Goal: Task Accomplishment & Management: Use online tool/utility

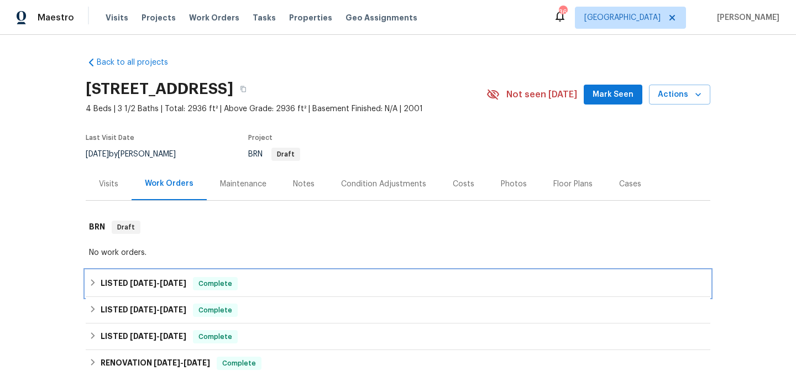
click at [384, 288] on div "LISTED 9/5/25 - 9/5/25 Complete" at bounding box center [398, 283] width 618 height 13
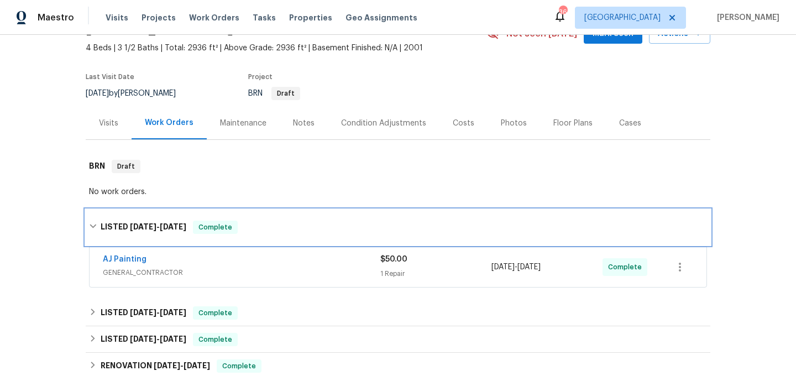
scroll to position [109, 0]
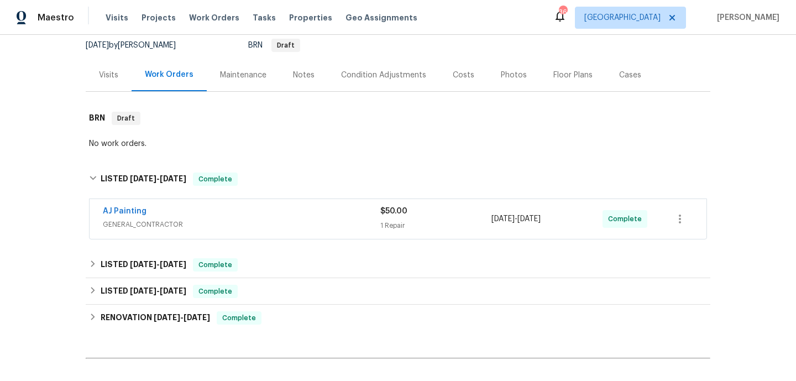
click at [346, 242] on div "AJ Painting GENERAL_CONTRACTOR $50.00 1 Repair 9/5/2025 - 9/5/2025 Complete" at bounding box center [398, 220] width 625 height 46
click at [340, 231] on div "AJ Painting GENERAL_CONTRACTOR" at bounding box center [242, 219] width 278 height 27
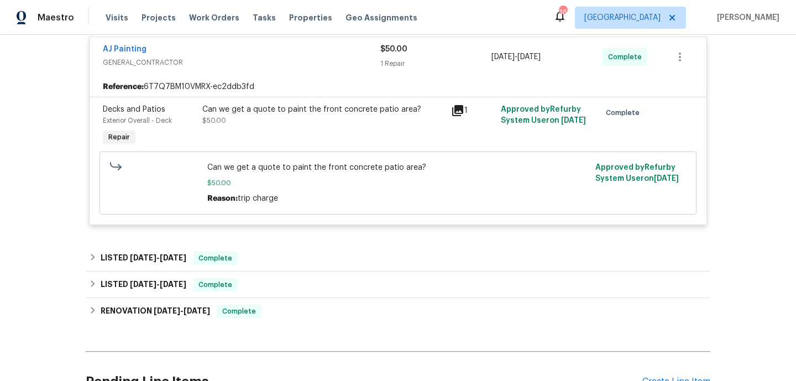
scroll to position [316, 0]
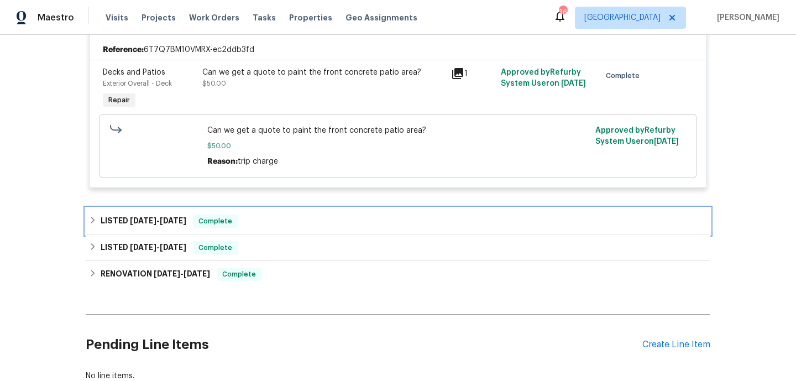
click at [340, 229] on div "LISTED 8/19/25 - 8/21/25 Complete" at bounding box center [398, 221] width 625 height 27
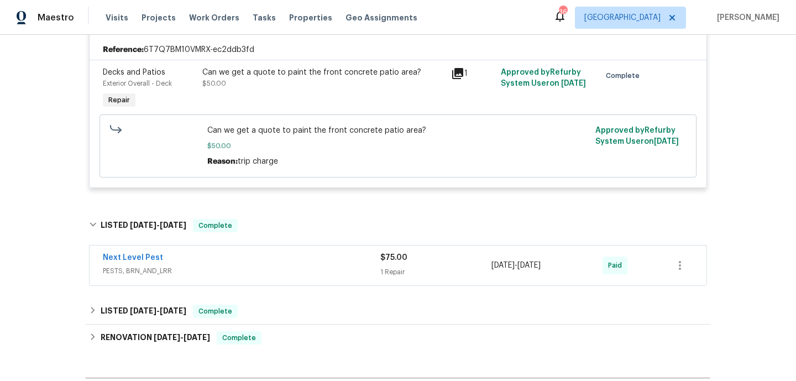
click at [337, 274] on span "PESTS, BRN_AND_LRR" at bounding box center [242, 270] width 278 height 11
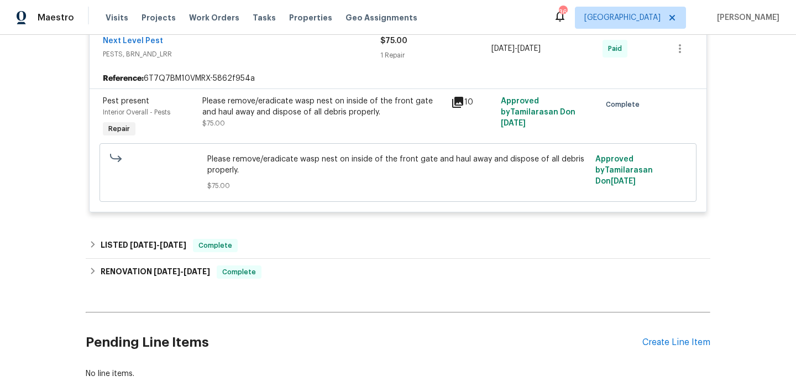
scroll to position [559, 0]
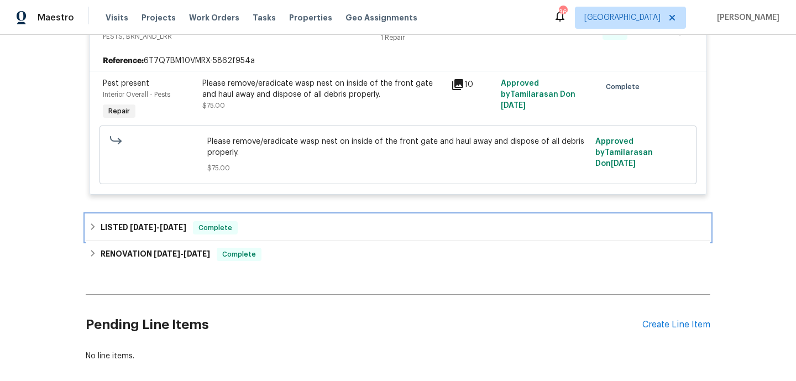
click at [338, 228] on div "LISTED 6/5/25 - 6/12/25 Complete" at bounding box center [398, 227] width 618 height 13
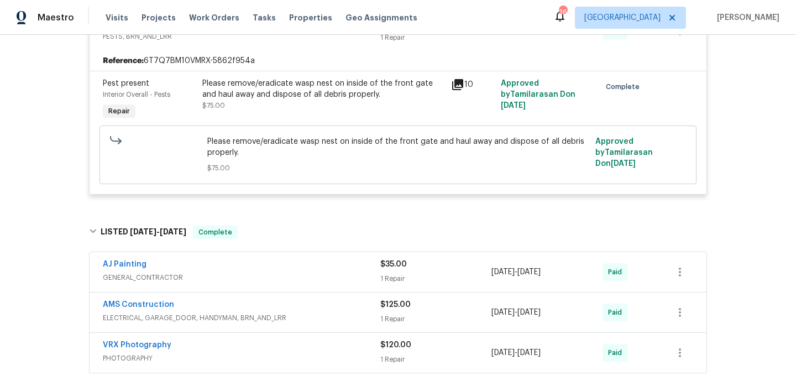
click at [335, 257] on div "AJ Painting GENERAL_CONTRACTOR $35.00 1 Repair 6/9/2025 - 6/9/2025 Paid" at bounding box center [398, 272] width 617 height 40
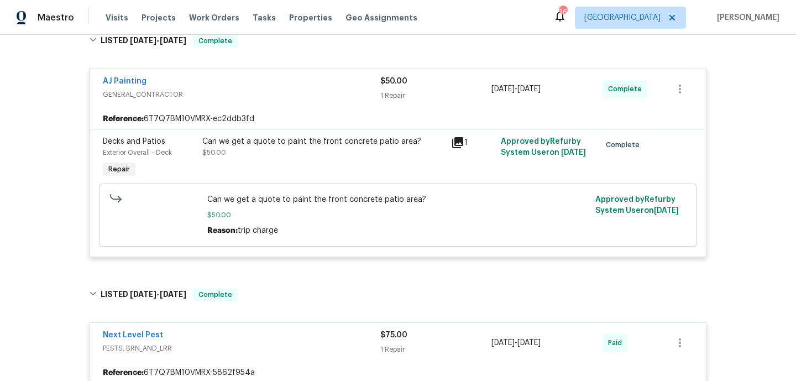
scroll to position [586, 0]
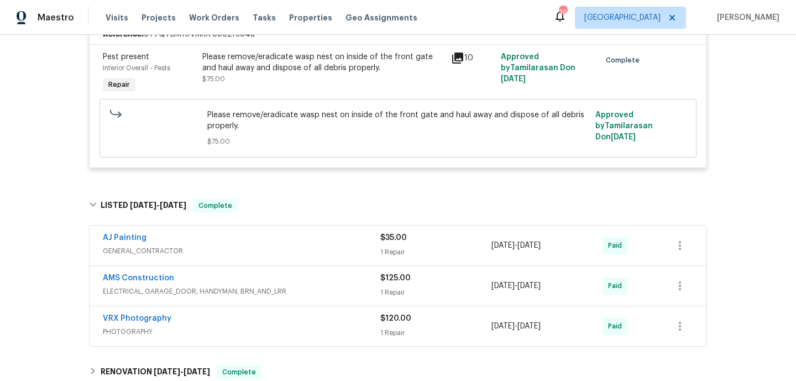
click at [329, 244] on div "AJ Painting" at bounding box center [242, 238] width 278 height 13
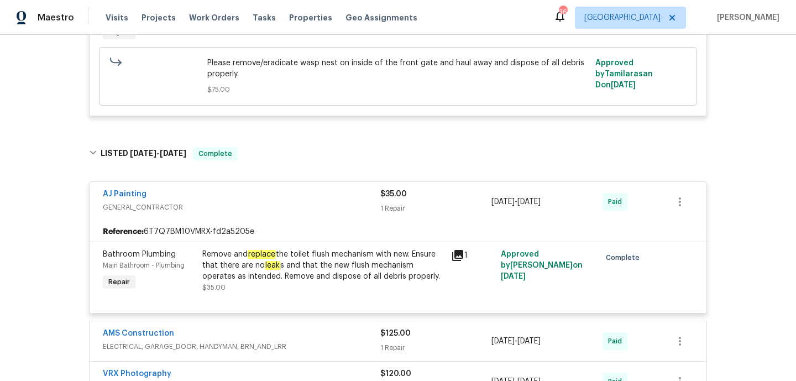
scroll to position [0, 0]
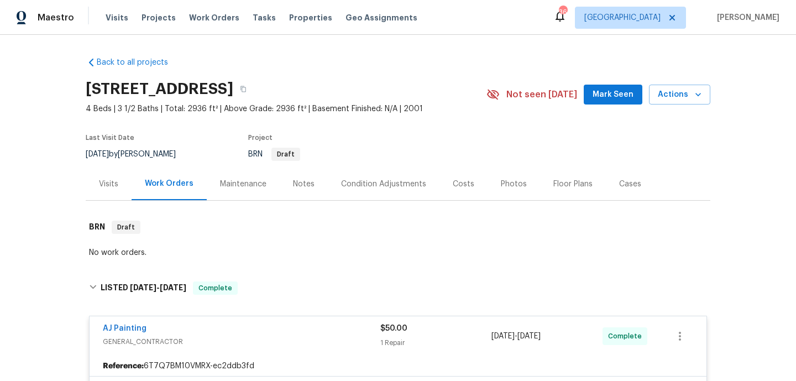
click at [112, 175] on div "Visits" at bounding box center [109, 184] width 46 height 33
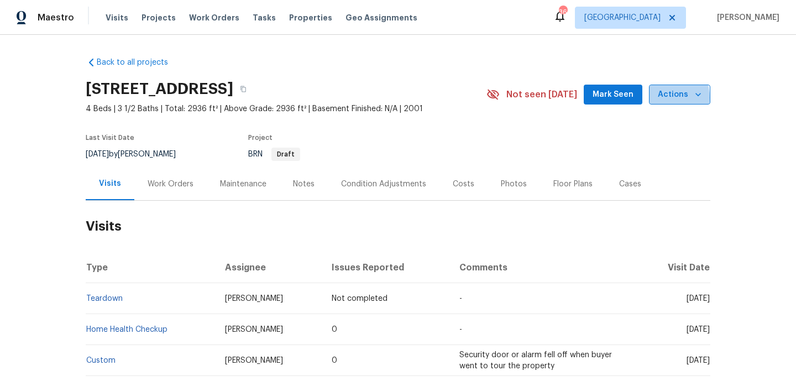
click at [665, 98] on span "Actions" at bounding box center [680, 95] width 44 height 14
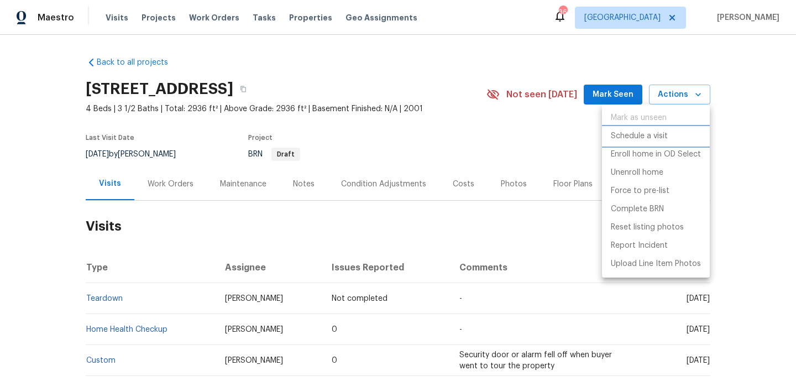
click at [646, 132] on p "Schedule a visit" at bounding box center [639, 137] width 57 height 12
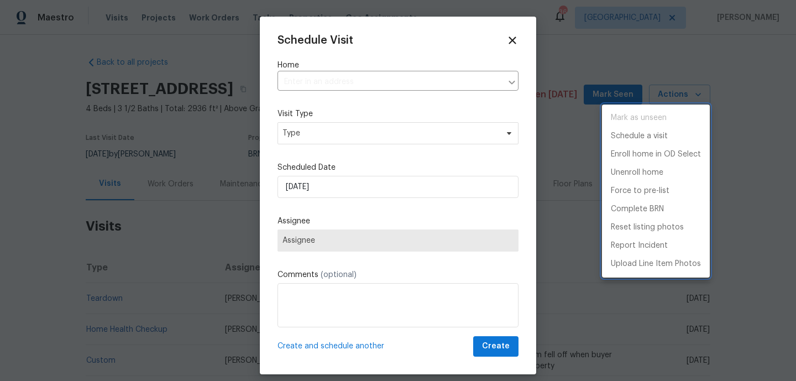
type input "5413 Mohawk Ct, The Colony, TX 75056"
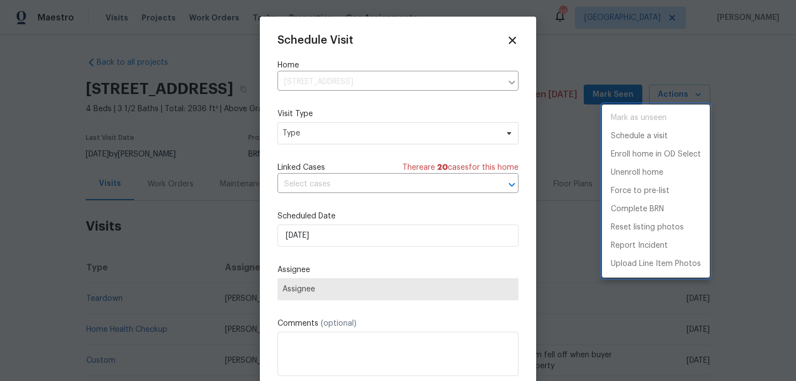
click at [326, 144] on div at bounding box center [398, 190] width 796 height 381
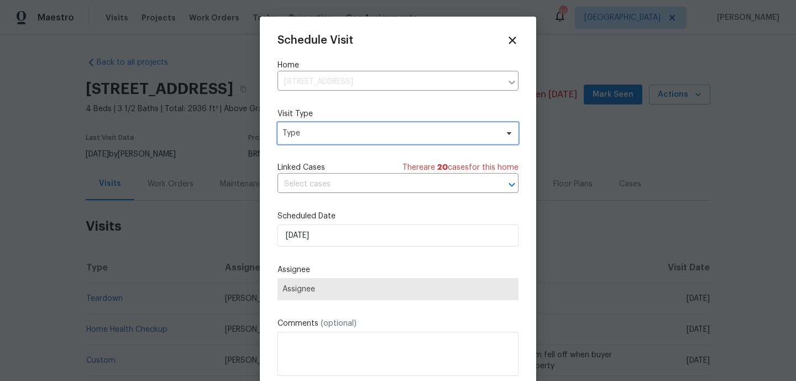
click at [326, 130] on span "Type" at bounding box center [390, 133] width 215 height 11
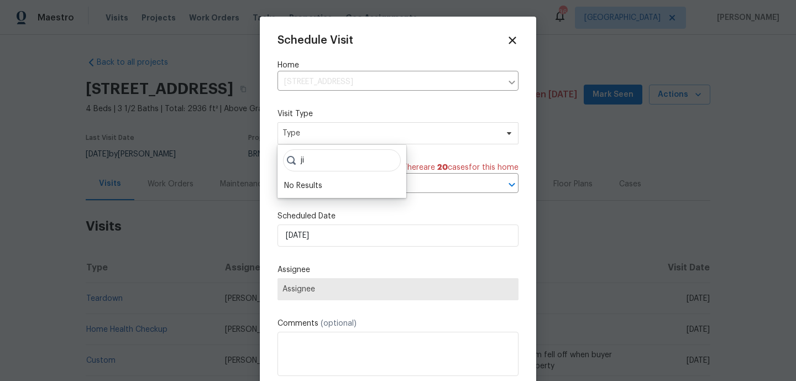
type input "j"
type input "hi"
click at [304, 187] on div "High Utility Usage" at bounding box center [316, 185] width 64 height 11
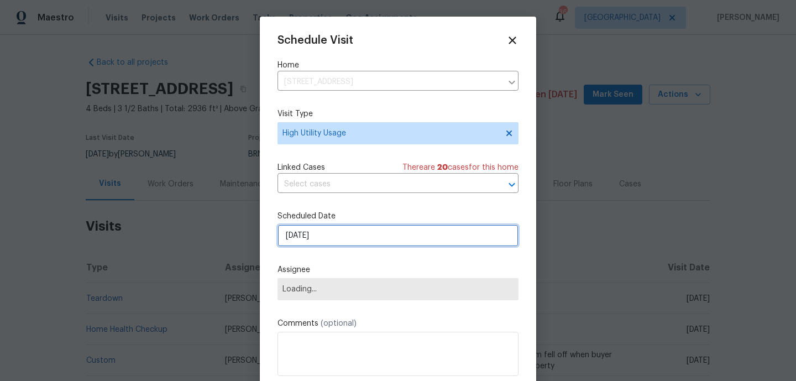
click at [314, 237] on input "[DATE]" at bounding box center [398, 236] width 241 height 22
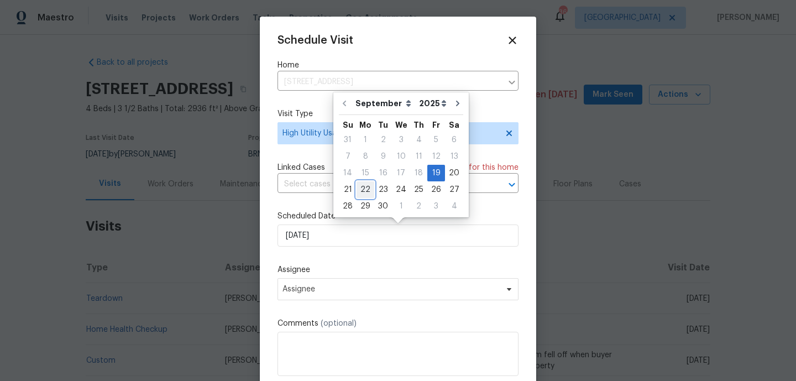
click at [371, 186] on div "22" at bounding box center [366, 189] width 18 height 15
type input "[DATE]"
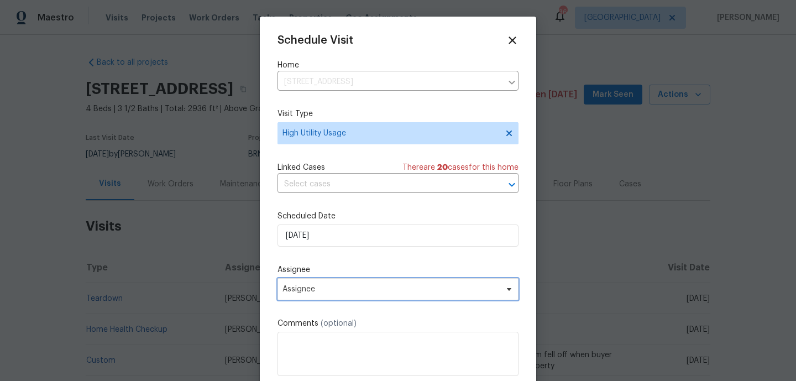
click at [317, 291] on span "Assignee" at bounding box center [391, 289] width 217 height 9
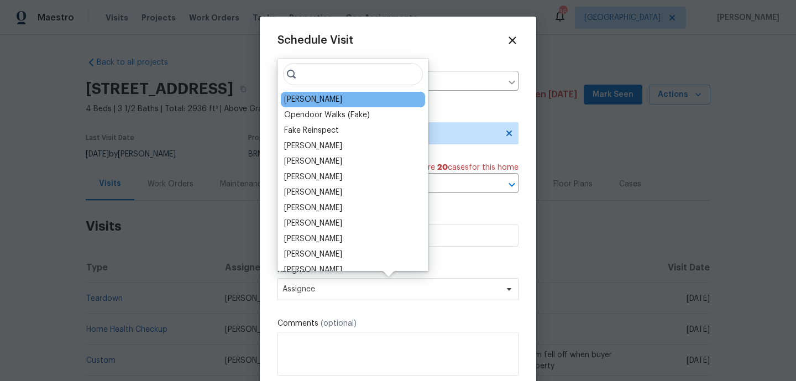
click at [324, 107] on div "RonDerrick Jackson" at bounding box center [353, 99] width 144 height 15
click at [320, 103] on div "RonDerrick Jackson" at bounding box center [313, 99] width 58 height 11
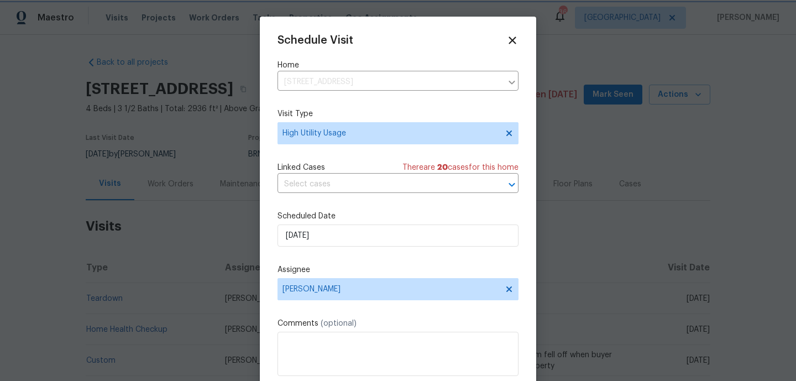
scroll to position [20, 0]
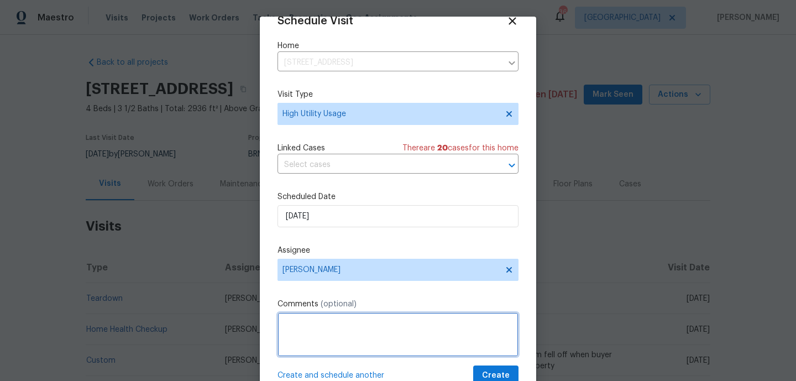
click at [320, 320] on textarea at bounding box center [398, 334] width 241 height 44
paste textarea "Hi team, we received a high usage of Water alerts from a utility company for th…"
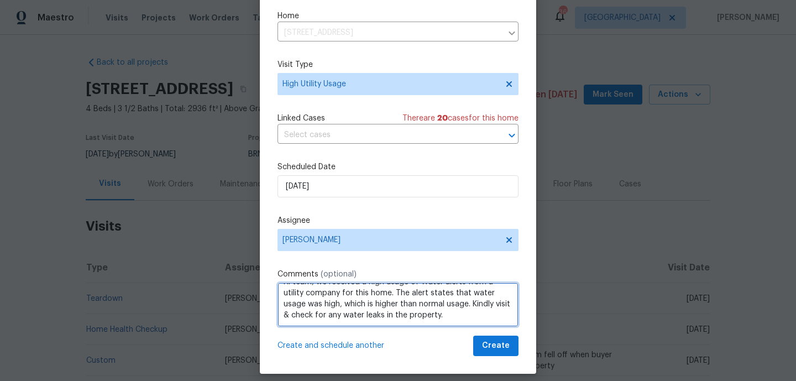
scroll to position [39, 0]
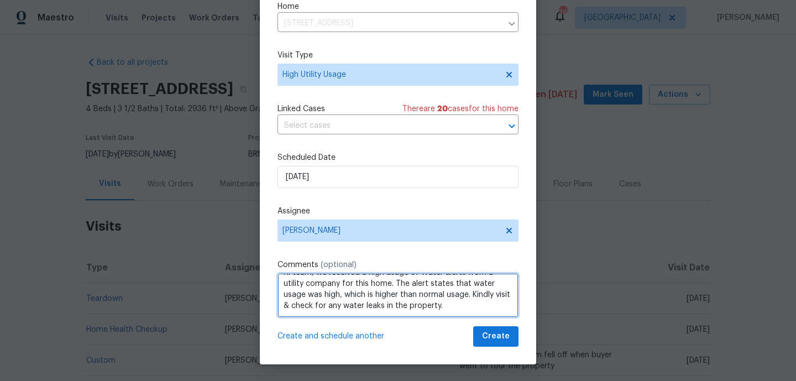
type textarea "Hi team, we received a high usage of Water alerts from a utility company for th…"
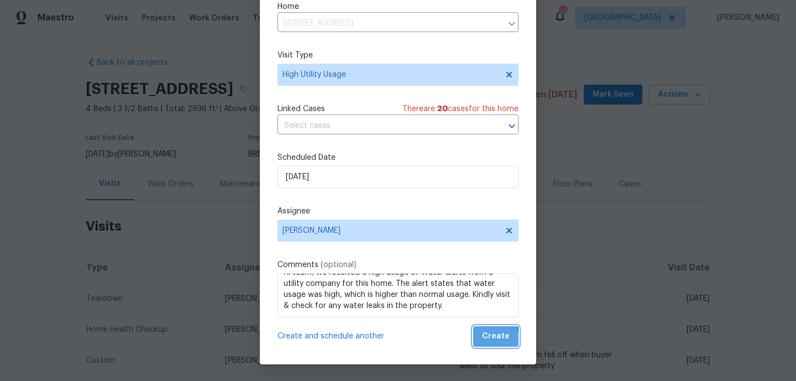
click at [484, 342] on button "Create" at bounding box center [495, 336] width 45 height 20
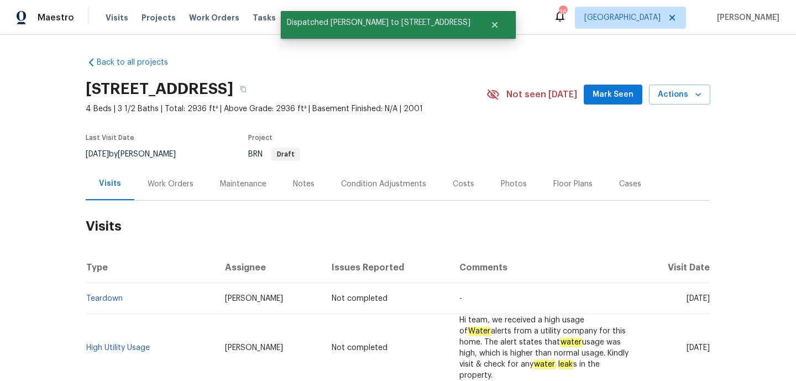
scroll to position [0, 0]
click at [121, 344] on link "High Utility Usage" at bounding box center [118, 348] width 64 height 8
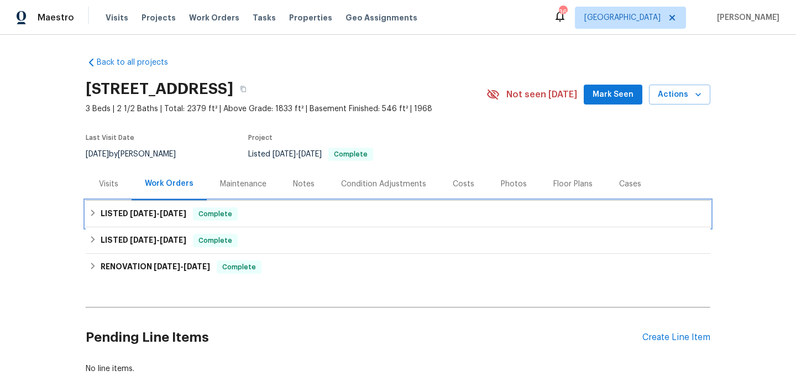
click at [307, 213] on div "LISTED [DATE] - [DATE] Complete" at bounding box center [398, 213] width 618 height 13
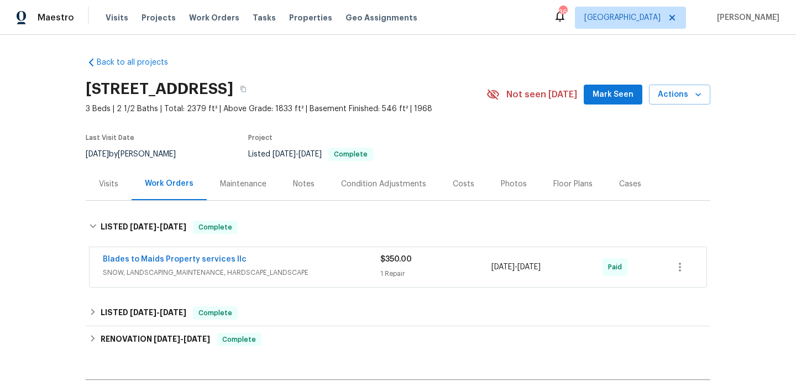
click at [313, 258] on div "Blades to Maids Property services llc" at bounding box center [242, 260] width 278 height 13
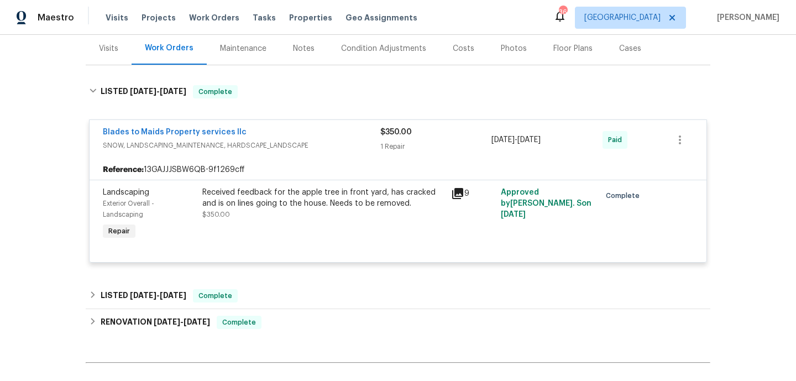
scroll to position [168, 0]
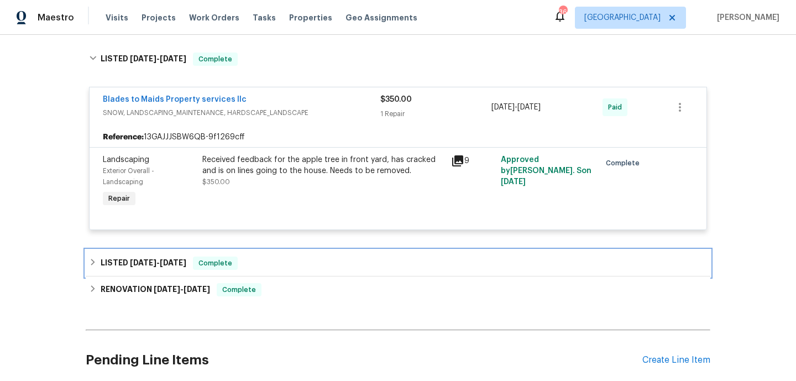
click at [313, 258] on div "LISTED [DATE] - [DATE] Complete" at bounding box center [398, 263] width 618 height 13
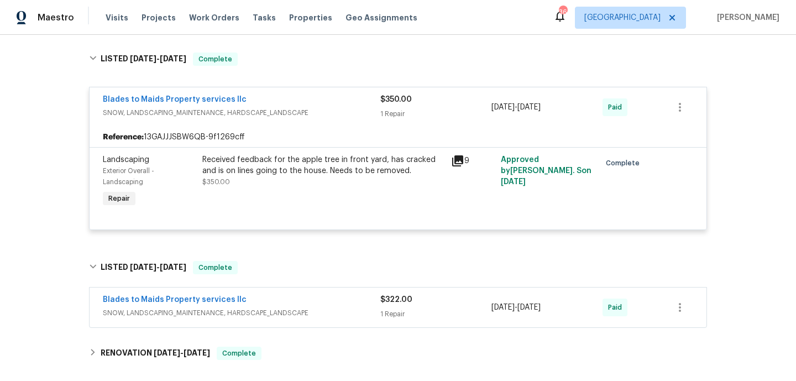
click at [321, 300] on div "Blades to Maids Property services llc" at bounding box center [242, 300] width 278 height 13
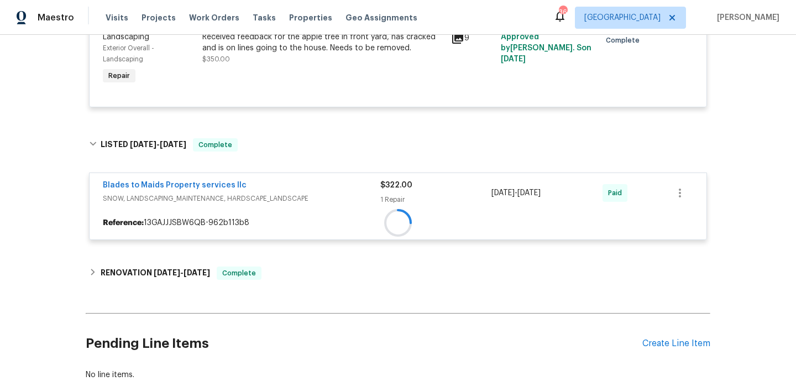
scroll to position [352, 0]
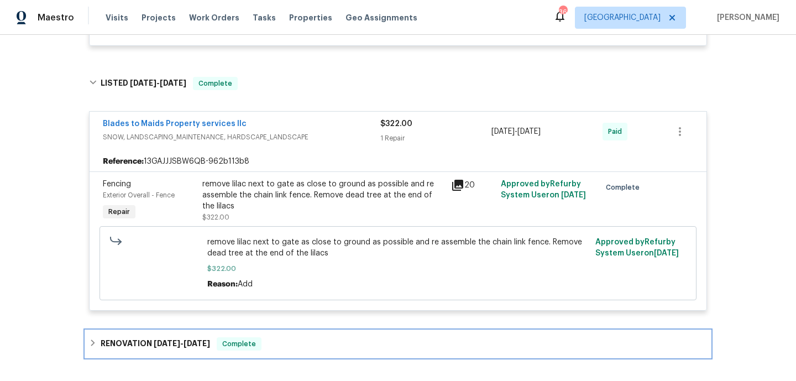
click at [316, 333] on div "RENOVATION [DATE] - [DATE] Complete" at bounding box center [398, 344] width 625 height 27
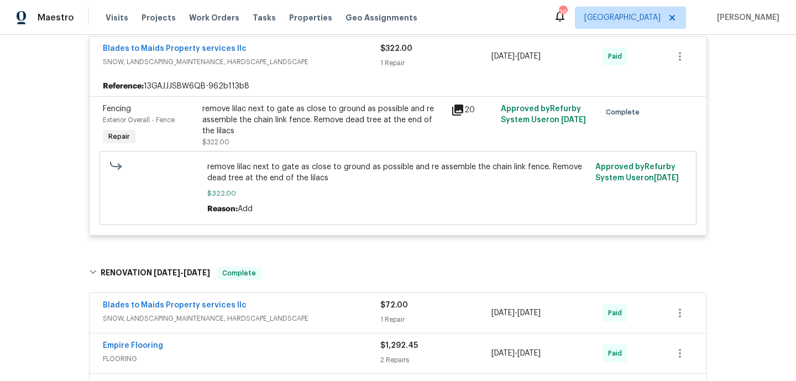
click at [325, 310] on div "Blades to Maids Property services llc" at bounding box center [242, 306] width 278 height 13
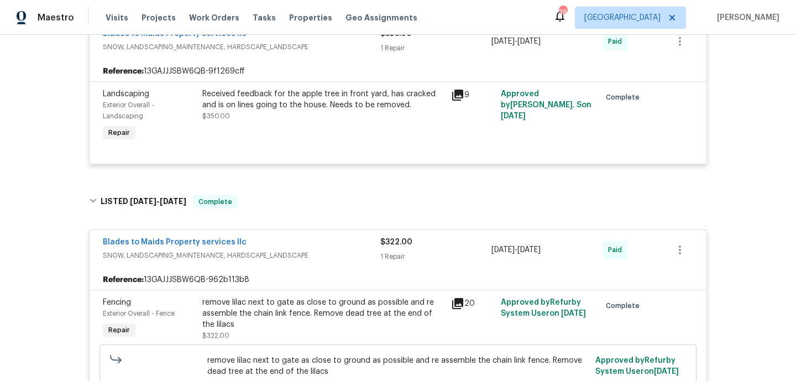
scroll to position [34, 0]
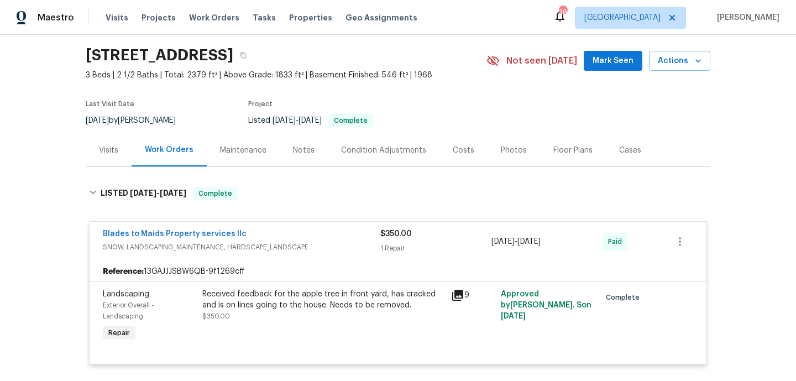
click at [119, 150] on div "Visits" at bounding box center [109, 150] width 46 height 33
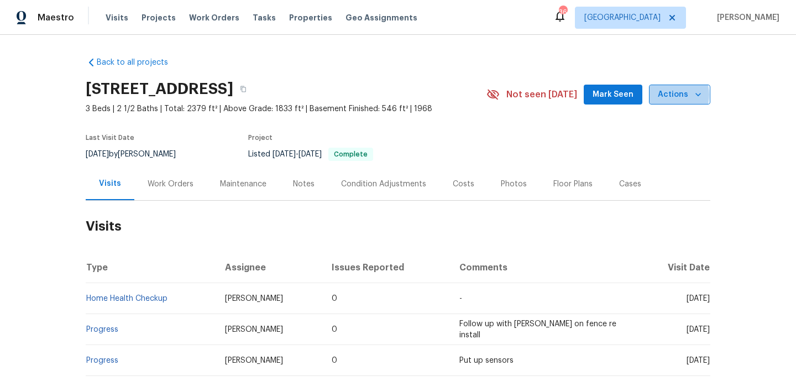
click at [670, 95] on span "Actions" at bounding box center [680, 95] width 44 height 14
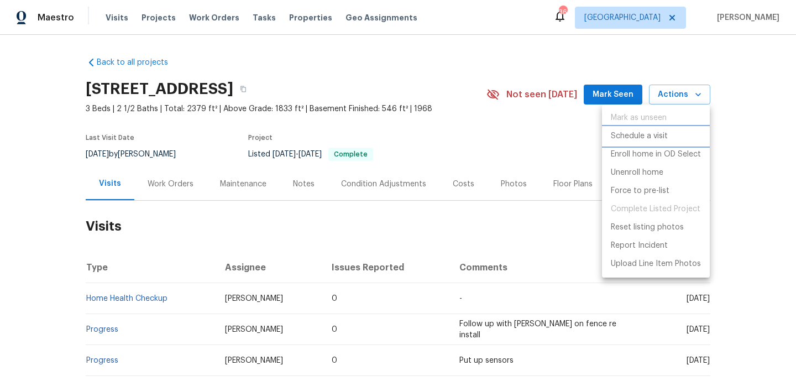
click at [651, 136] on p "Schedule a visit" at bounding box center [639, 137] width 57 height 12
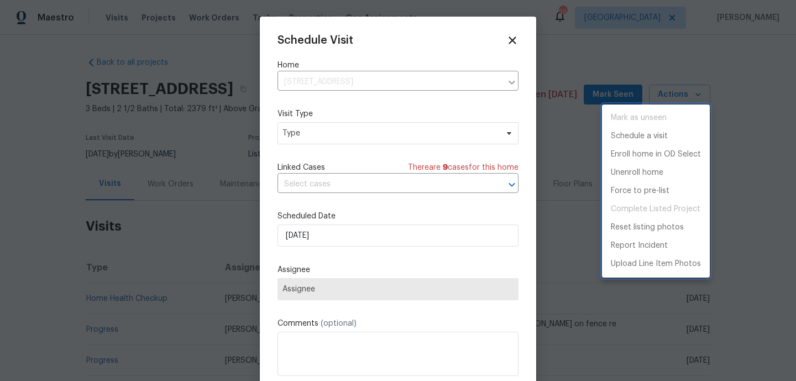
click at [368, 146] on div at bounding box center [398, 190] width 796 height 381
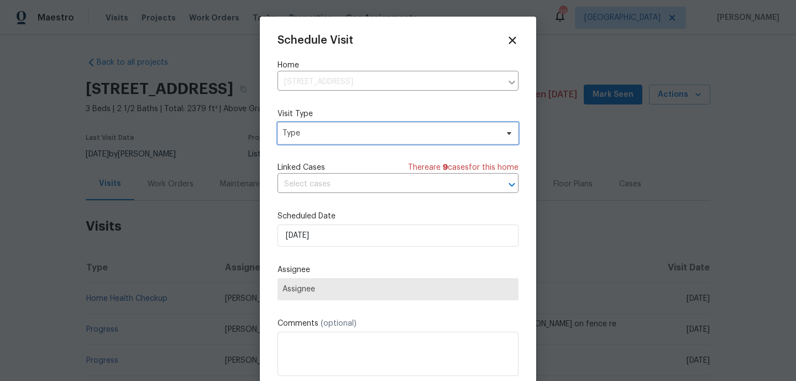
click at [365, 130] on span "Type" at bounding box center [390, 133] width 215 height 11
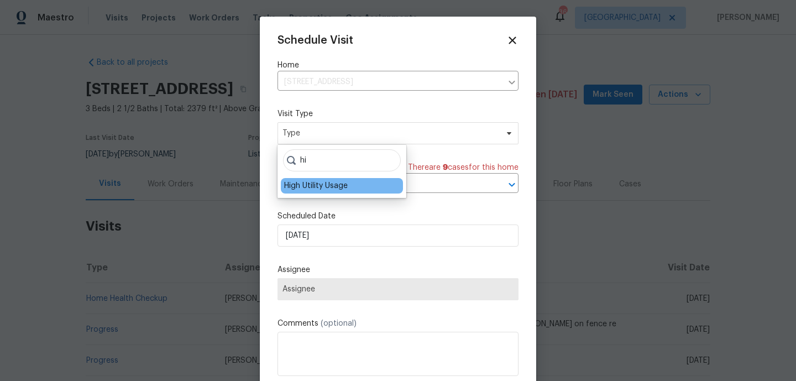
type input "hi"
click at [328, 192] on div "High Utility Usage" at bounding box center [342, 185] width 122 height 15
click at [330, 186] on div "High Utility Usage" at bounding box center [316, 185] width 64 height 11
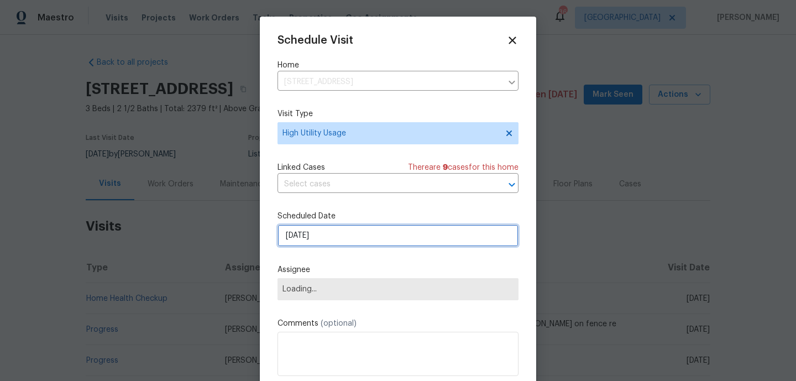
click at [329, 235] on input "[DATE]" at bounding box center [398, 236] width 241 height 22
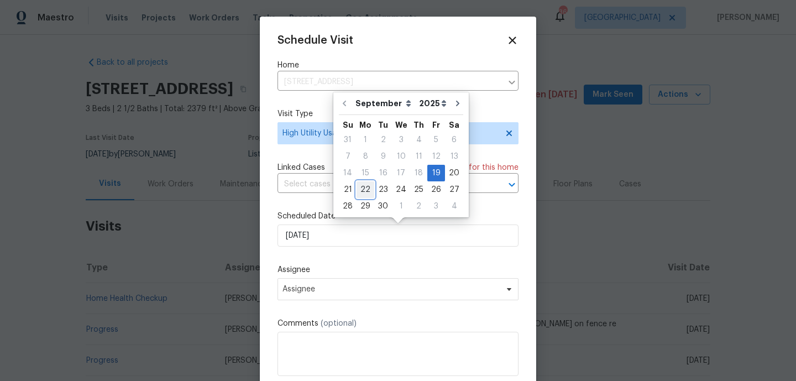
click at [366, 186] on div "22" at bounding box center [366, 189] width 18 height 15
type input "[DATE]"
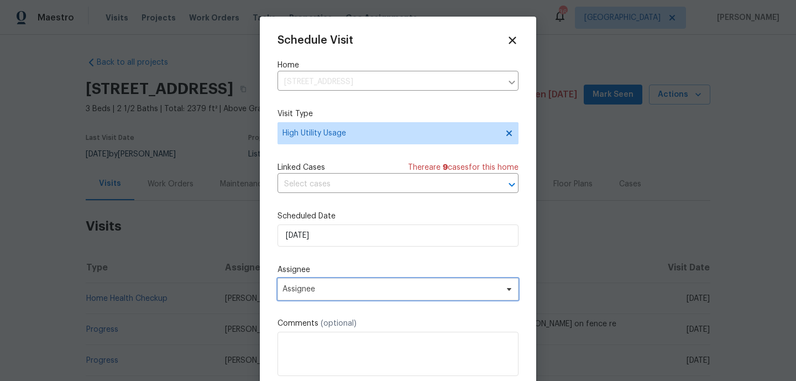
click at [328, 296] on span "Assignee" at bounding box center [398, 289] width 241 height 22
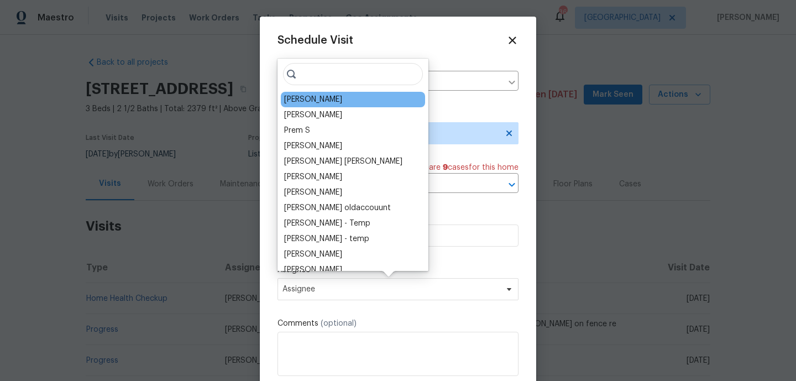
click at [335, 104] on div "[PERSON_NAME]" at bounding box center [353, 99] width 144 height 15
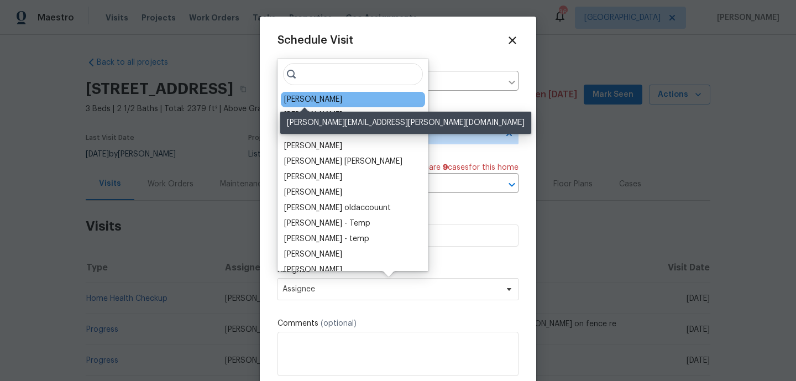
click at [305, 94] on div "[PERSON_NAME]" at bounding box center [313, 99] width 58 height 11
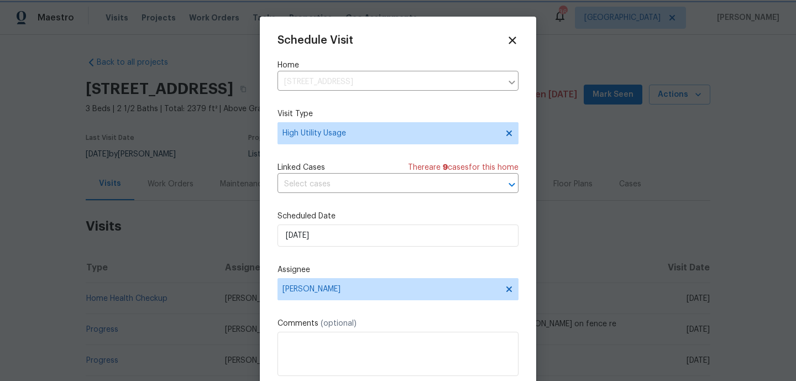
scroll to position [20, 0]
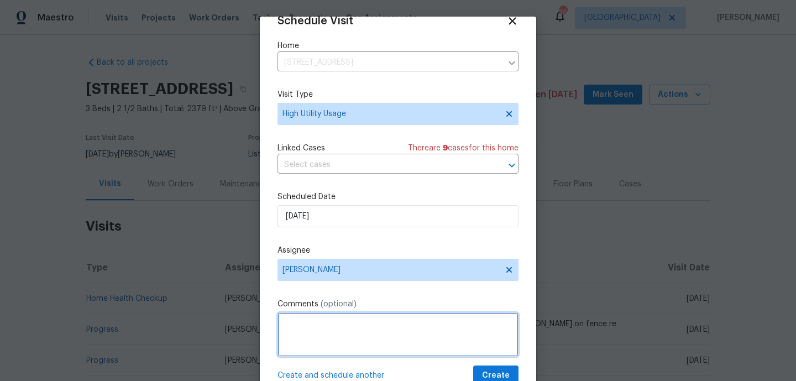
click at [316, 332] on textarea at bounding box center [398, 334] width 241 height 44
paste textarea "Hi team, we received a high usage of Water alerts from a utility company for th…"
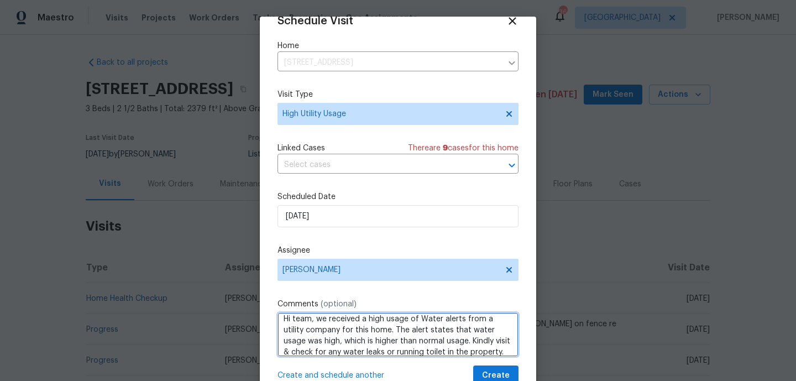
scroll to position [12, 0]
type textarea "Hi team, we received a high usage of Water alerts from a utility company for th…"
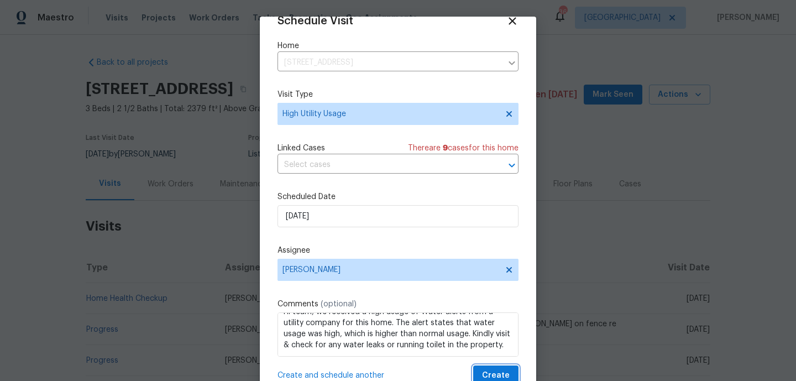
click at [489, 370] on span "Create" at bounding box center [496, 376] width 28 height 14
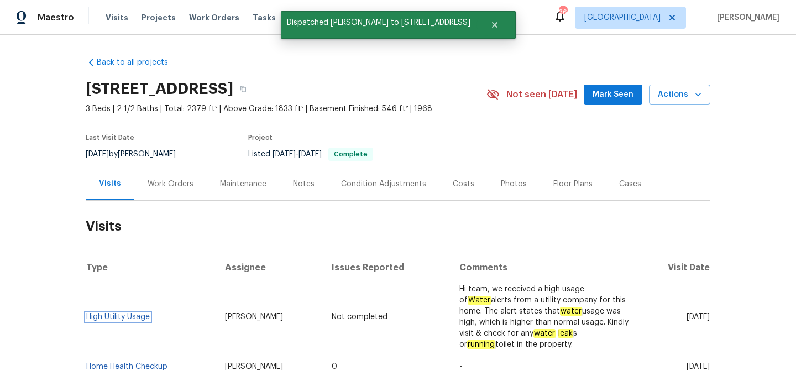
click at [123, 319] on link "High Utility Usage" at bounding box center [118, 317] width 64 height 8
